Goal: Task Accomplishment & Management: Use online tool/utility

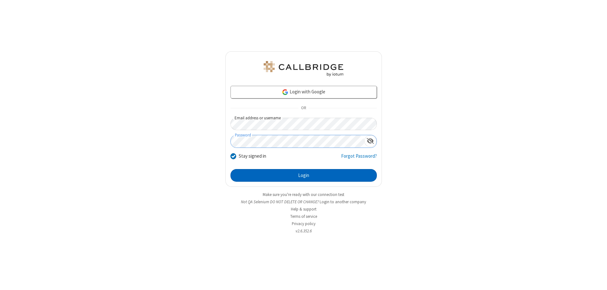
click at [304, 175] on button "Login" at bounding box center [304, 175] width 146 height 13
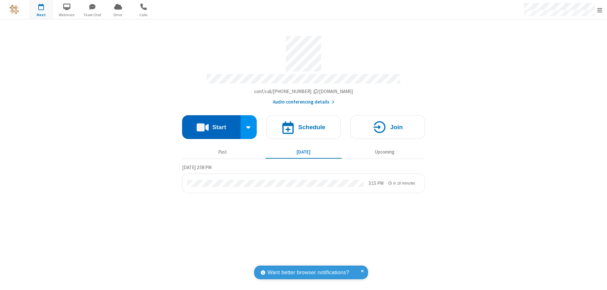
click at [211, 124] on button "Start" at bounding box center [211, 127] width 59 height 24
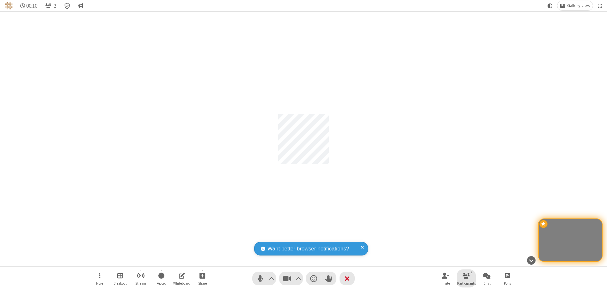
click at [467, 283] on span "Participants" at bounding box center [466, 283] width 19 height 4
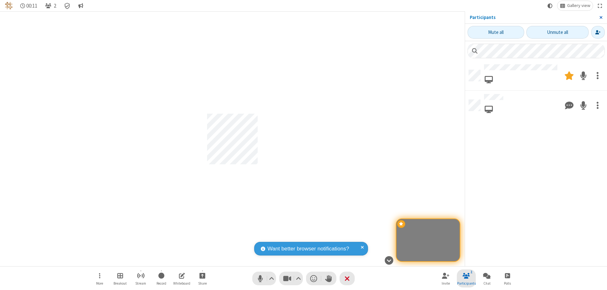
click at [601, 17] on span "Close sidebar" at bounding box center [601, 17] width 3 height 5
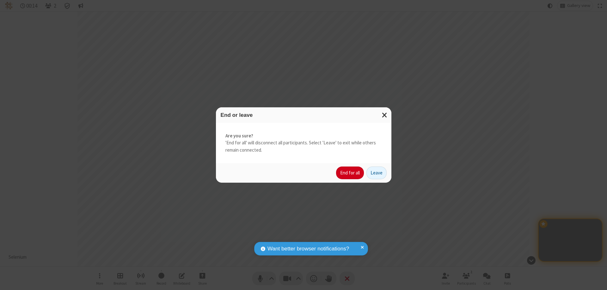
click at [351, 173] on button "End for all" at bounding box center [350, 172] width 28 height 13
